Goal: Check status: Check status

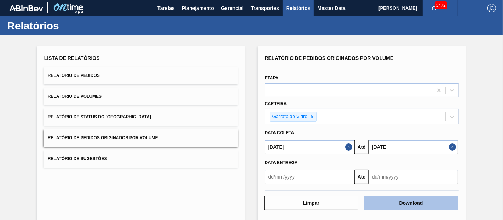
scroll to position [14, 0]
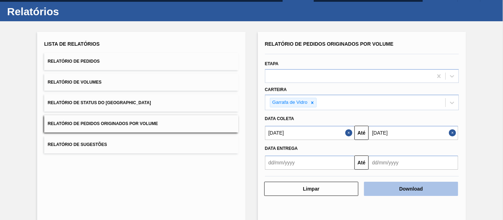
click at [386, 190] on button "Download" at bounding box center [411, 188] width 94 height 14
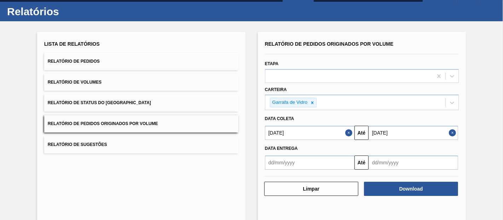
scroll to position [0, 0]
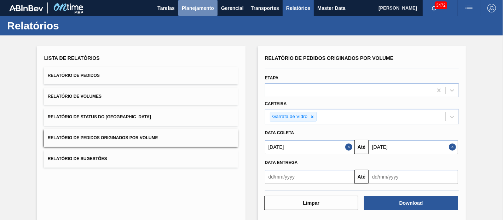
click at [202, 10] on span "Planejamento" at bounding box center [198, 8] width 32 height 8
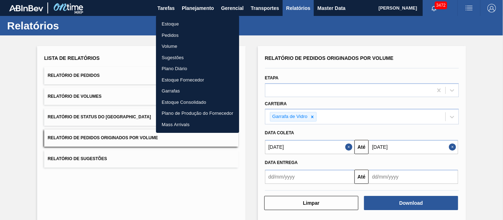
click at [169, 37] on li "Pedidos" at bounding box center [197, 35] width 83 height 11
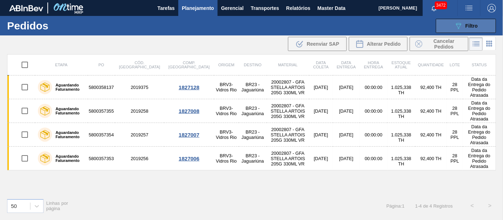
click at [469, 23] on div "089F7B8B-B2A5-4AFE-B5C0-19BA573D28AC Filtro" at bounding box center [466, 26] width 24 height 8
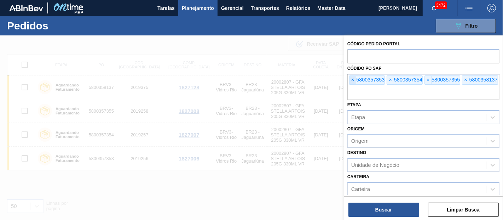
click at [354, 81] on span "×" at bounding box center [352, 80] width 7 height 8
click at [354, 86] on input "text" at bounding box center [423, 92] width 152 height 13
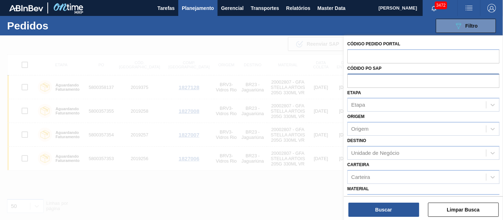
paste input "text"
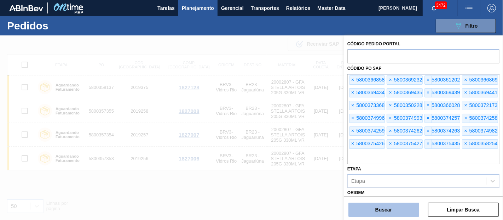
click at [397, 204] on button "Buscar" at bounding box center [383, 209] width 71 height 14
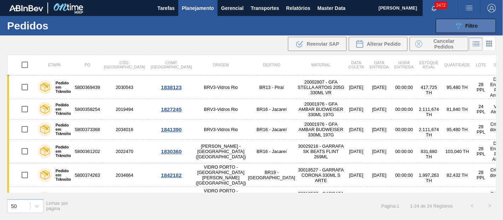
click at [452, 25] on button "089F7B8B-B2A5-4AFE-B5C0-19BA573D28AC Filtro" at bounding box center [466, 26] width 60 height 14
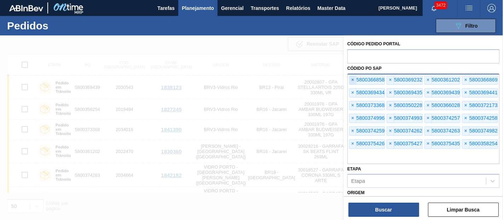
click at [353, 78] on span "×" at bounding box center [352, 80] width 7 height 8
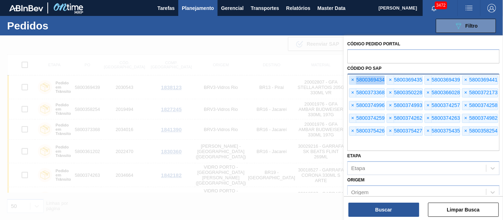
click at [353, 78] on span "×" at bounding box center [352, 80] width 7 height 8
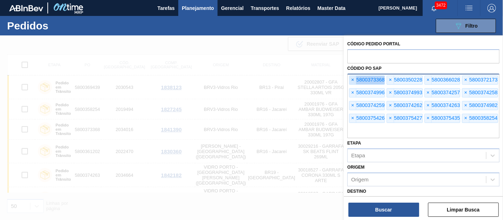
click at [353, 78] on span "×" at bounding box center [352, 80] width 7 height 8
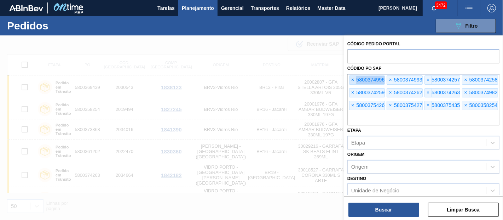
click at [353, 78] on span "×" at bounding box center [352, 80] width 7 height 8
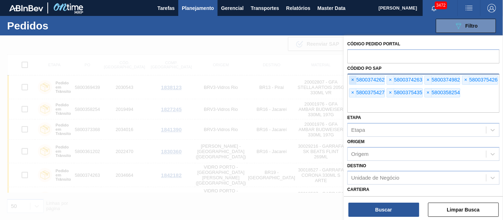
click at [353, 78] on span "×" at bounding box center [352, 80] width 7 height 8
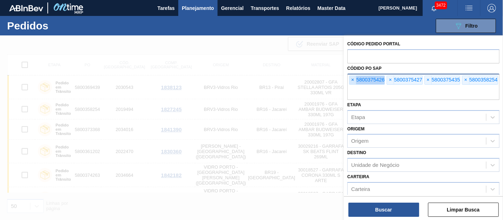
click at [353, 78] on span "×" at bounding box center [352, 80] width 7 height 8
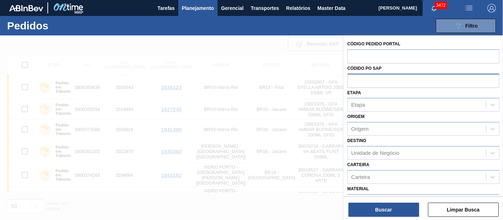
click at [353, 78] on input "text" at bounding box center [423, 80] width 152 height 13
paste input "5800369875"
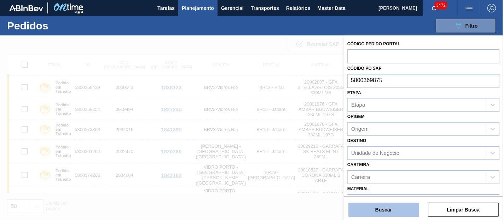
type input "5800369875"
click at [382, 209] on button "Buscar" at bounding box center [383, 209] width 71 height 14
